Goal: Find specific page/section: Find specific page/section

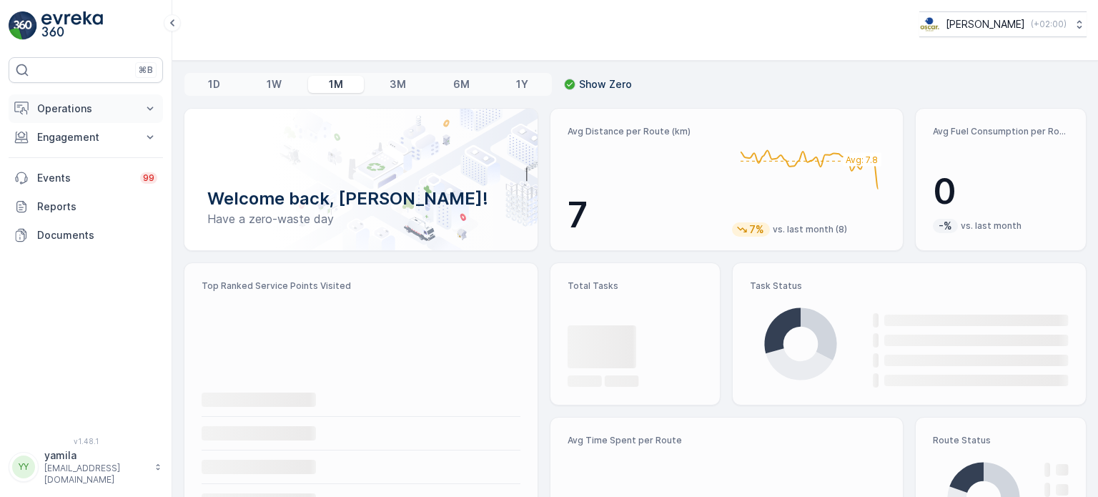
click at [79, 112] on p "Operations" at bounding box center [85, 109] width 97 height 14
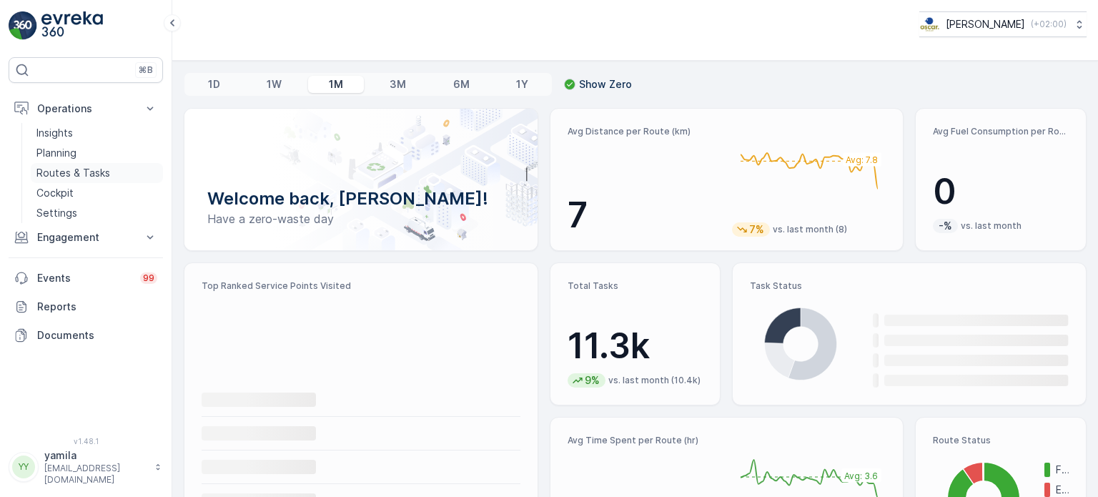
click at [101, 177] on p "Routes & Tasks" at bounding box center [73, 173] width 74 height 14
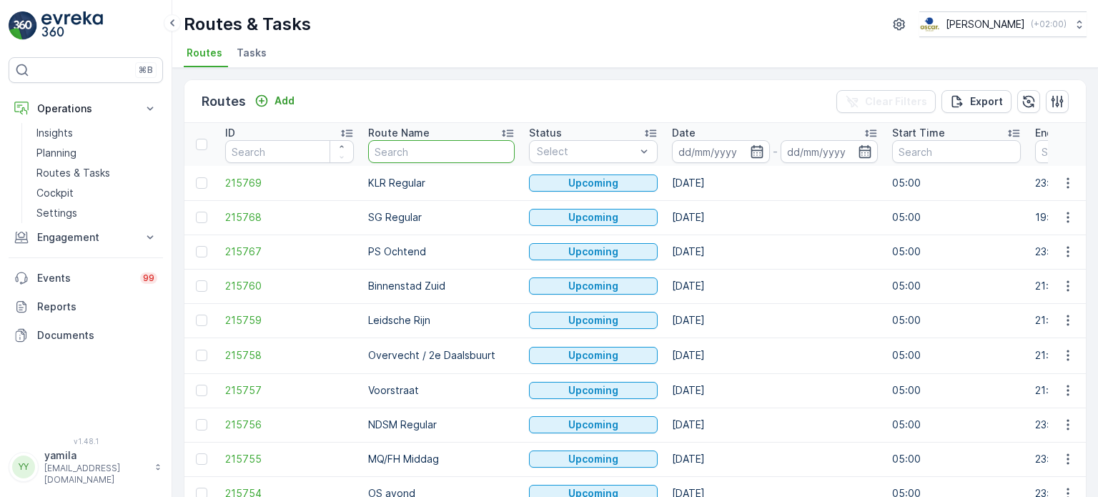
click at [402, 142] on input "text" at bounding box center [441, 151] width 147 height 23
type input "cs"
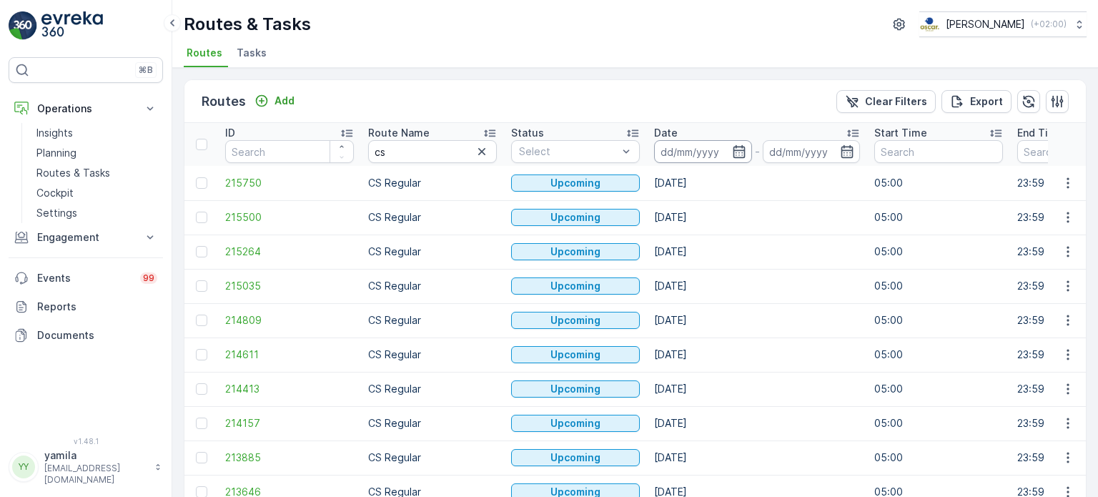
click at [699, 145] on input at bounding box center [703, 151] width 98 height 23
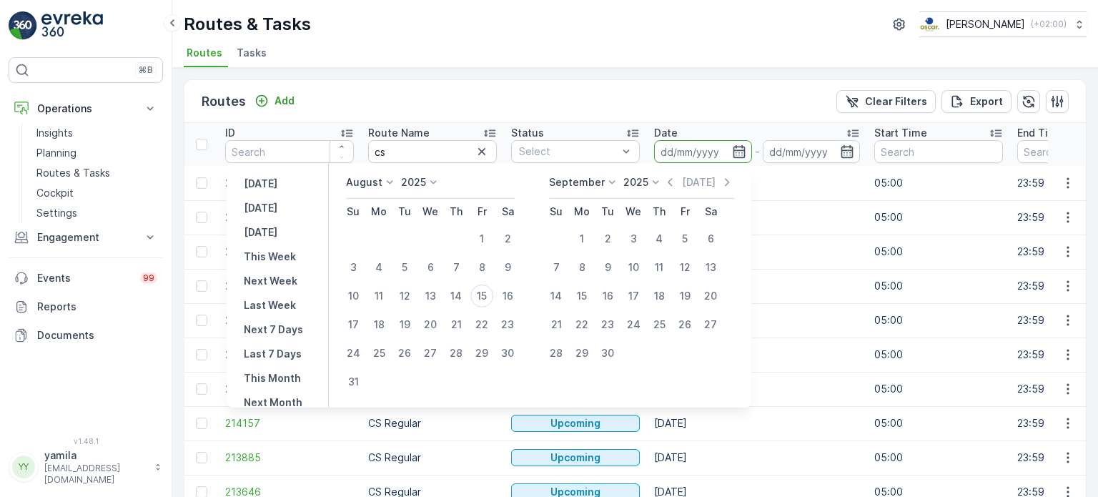
drag, startPoint x: 513, startPoint y: 294, endPoint x: 355, endPoint y: 311, distance: 159.0
click at [358, 302] on tr "10 11 12 13 14 15 16" at bounding box center [430, 296] width 180 height 29
click at [351, 321] on div "17" at bounding box center [353, 324] width 23 height 23
type input "[DATE]"
click at [351, 321] on div "17" at bounding box center [353, 324] width 23 height 23
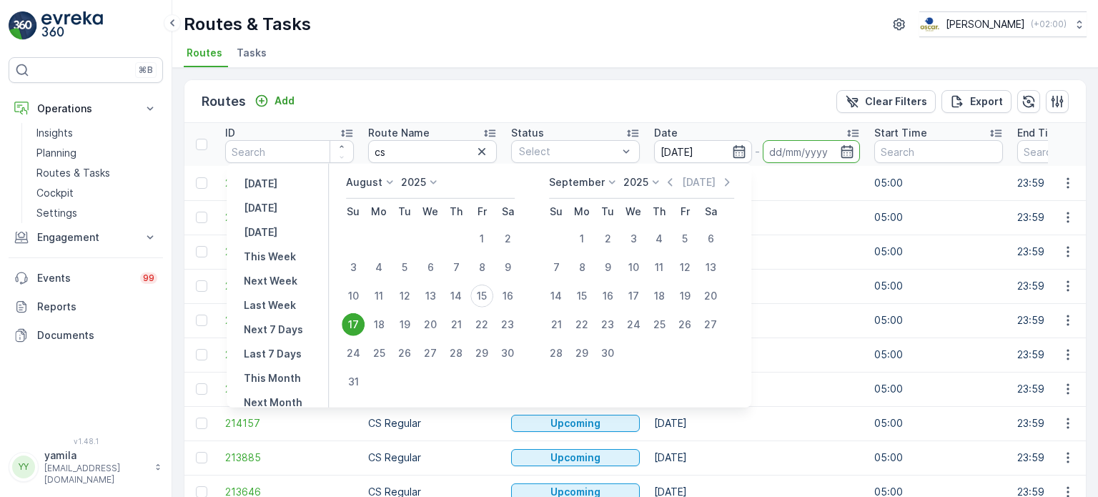
type input "[DATE]"
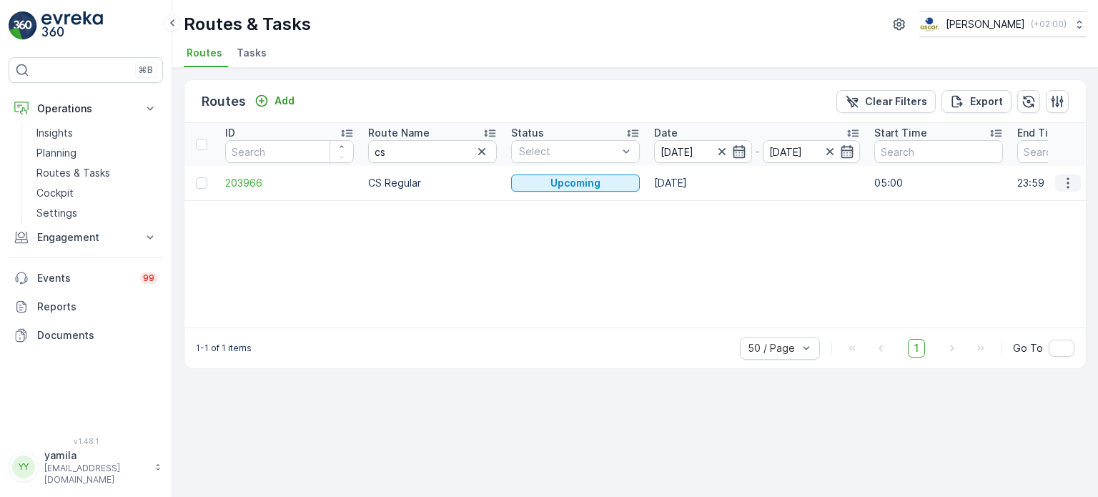
click at [1078, 179] on button "button" at bounding box center [1068, 182] width 26 height 17
click at [1052, 200] on span "See More Details" at bounding box center [1034, 203] width 83 height 14
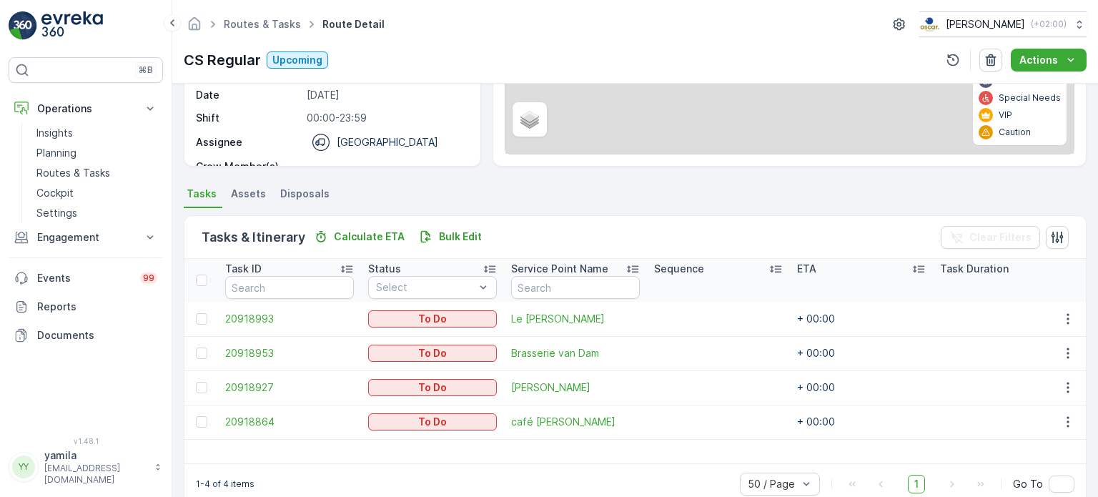
scroll to position [240, 0]
